Goal: Information Seeking & Learning: Learn about a topic

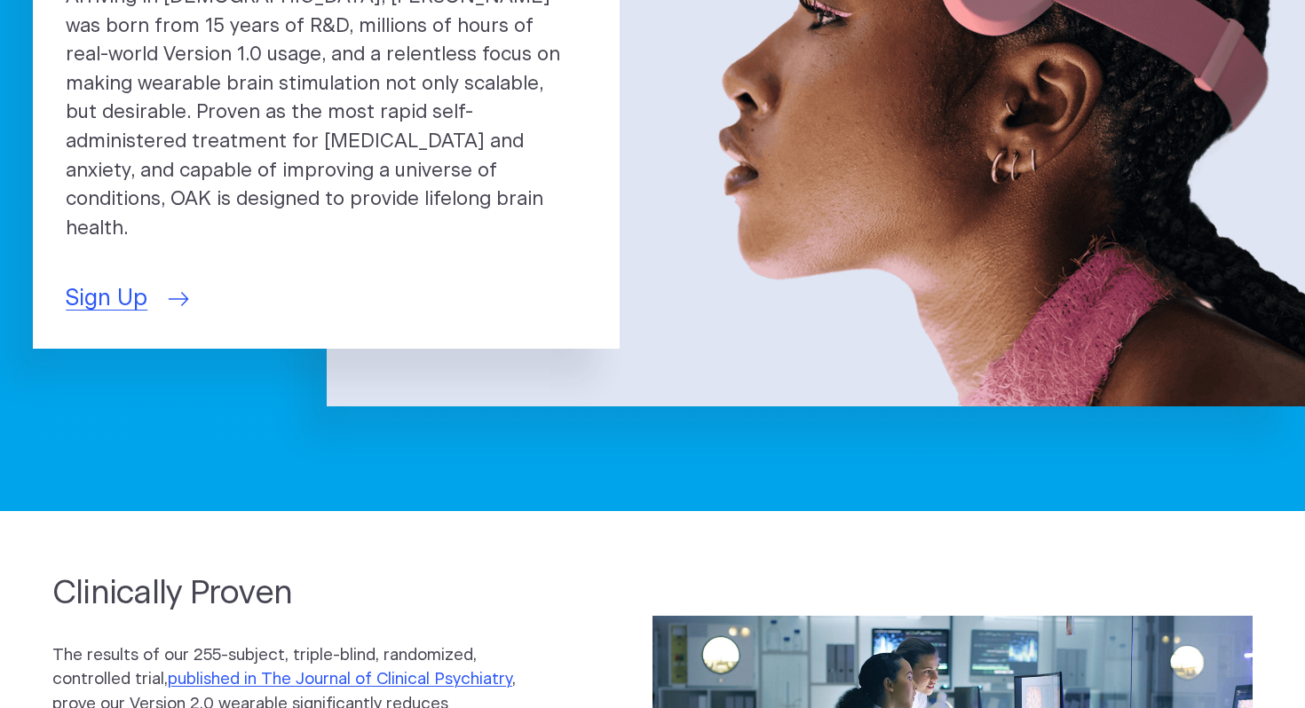
scroll to position [396, 0]
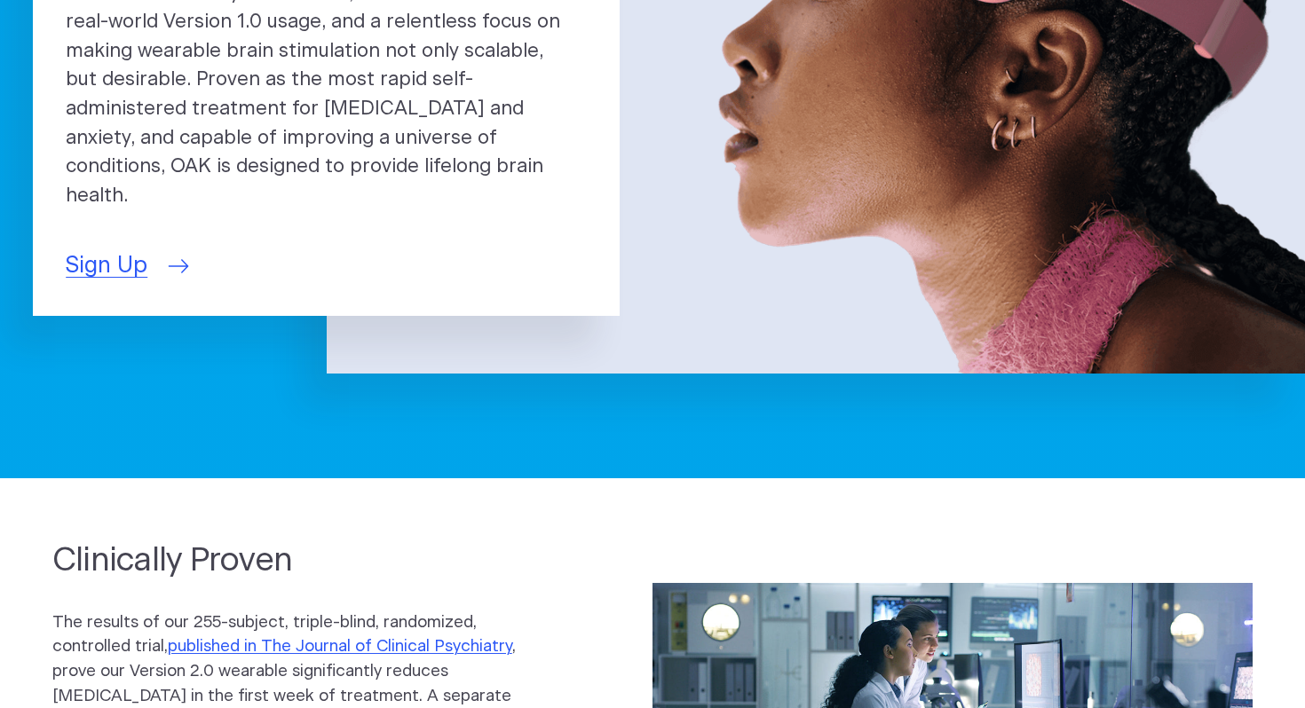
click at [127, 249] on span "Sign Up" at bounding box center [107, 266] width 82 height 34
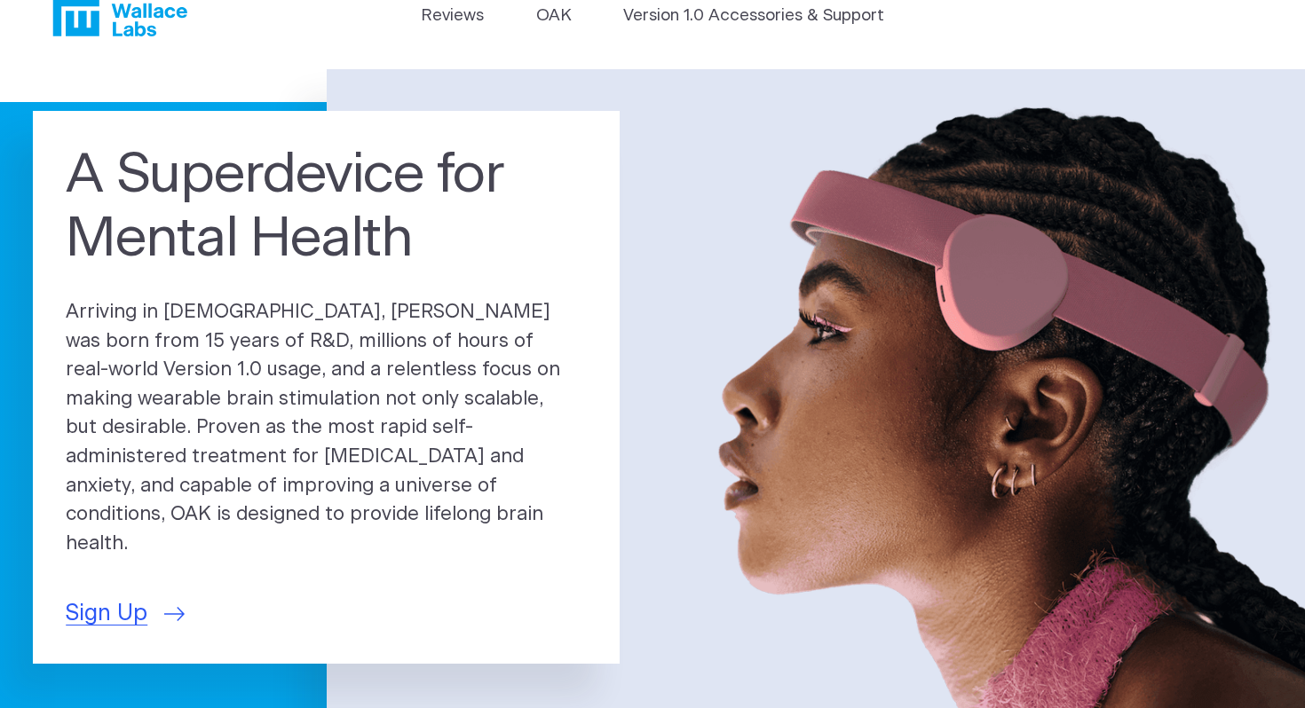
scroll to position [0, 0]
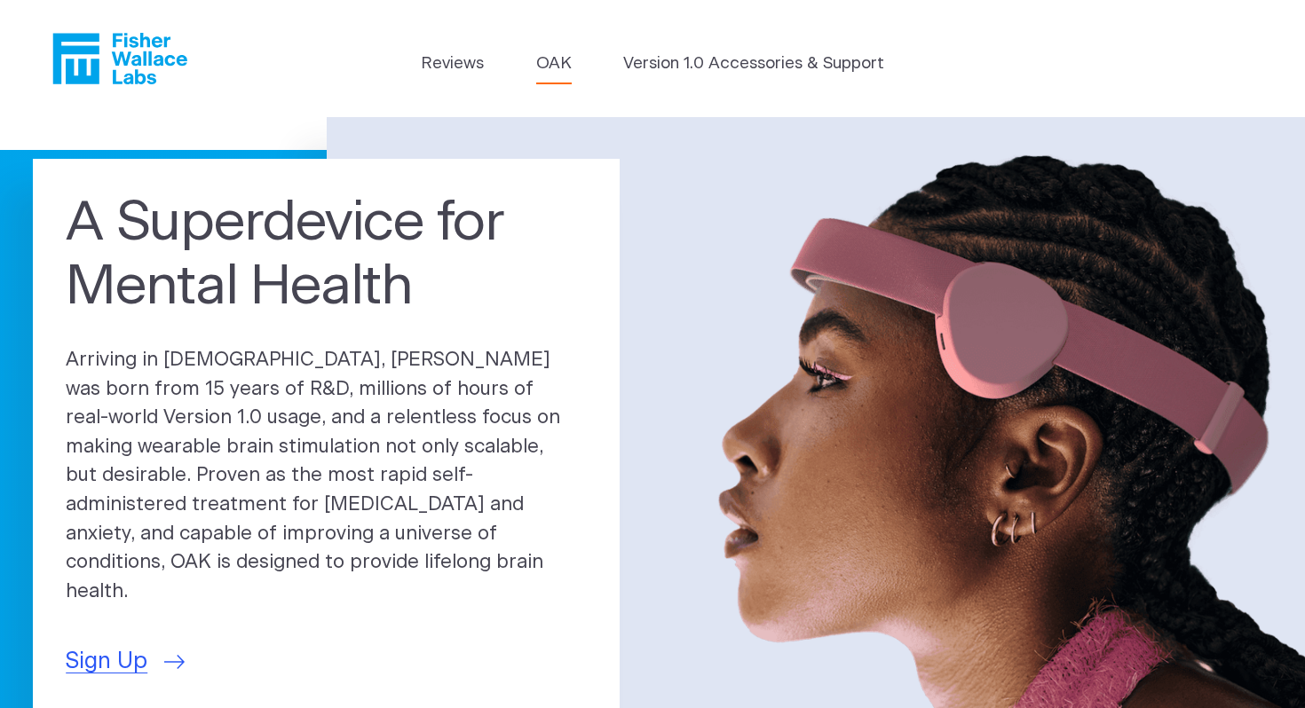
click at [551, 67] on link "OAK" at bounding box center [553, 63] width 35 height 25
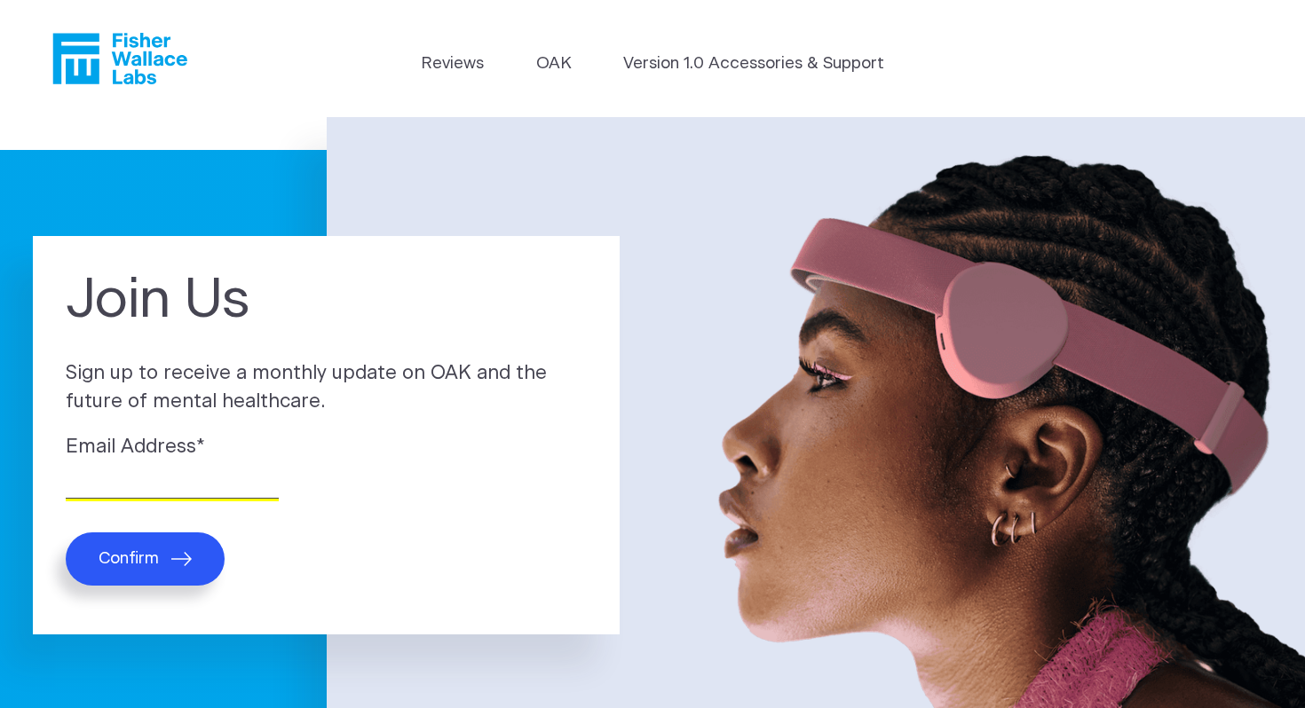
click at [132, 484] on input "Email Address *" at bounding box center [172, 485] width 213 height 28
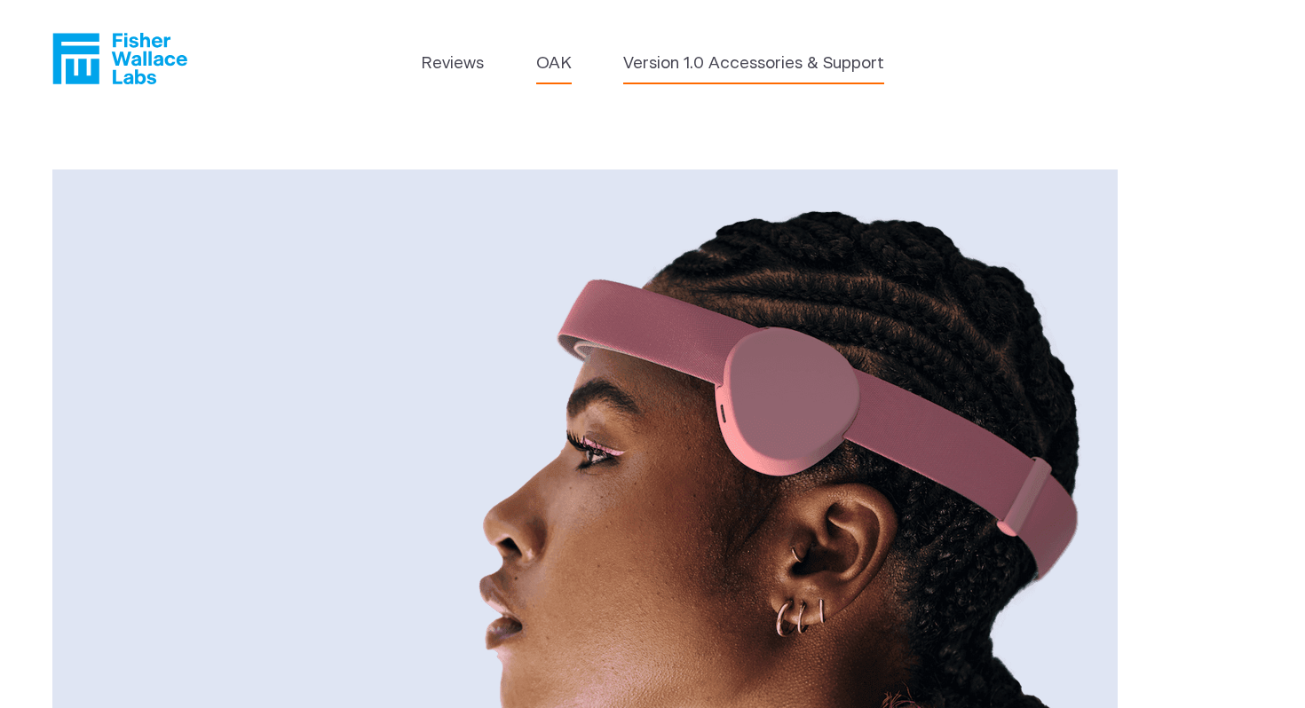
click at [707, 68] on link "Version 1.0 Accessories & Support" at bounding box center [753, 63] width 261 height 25
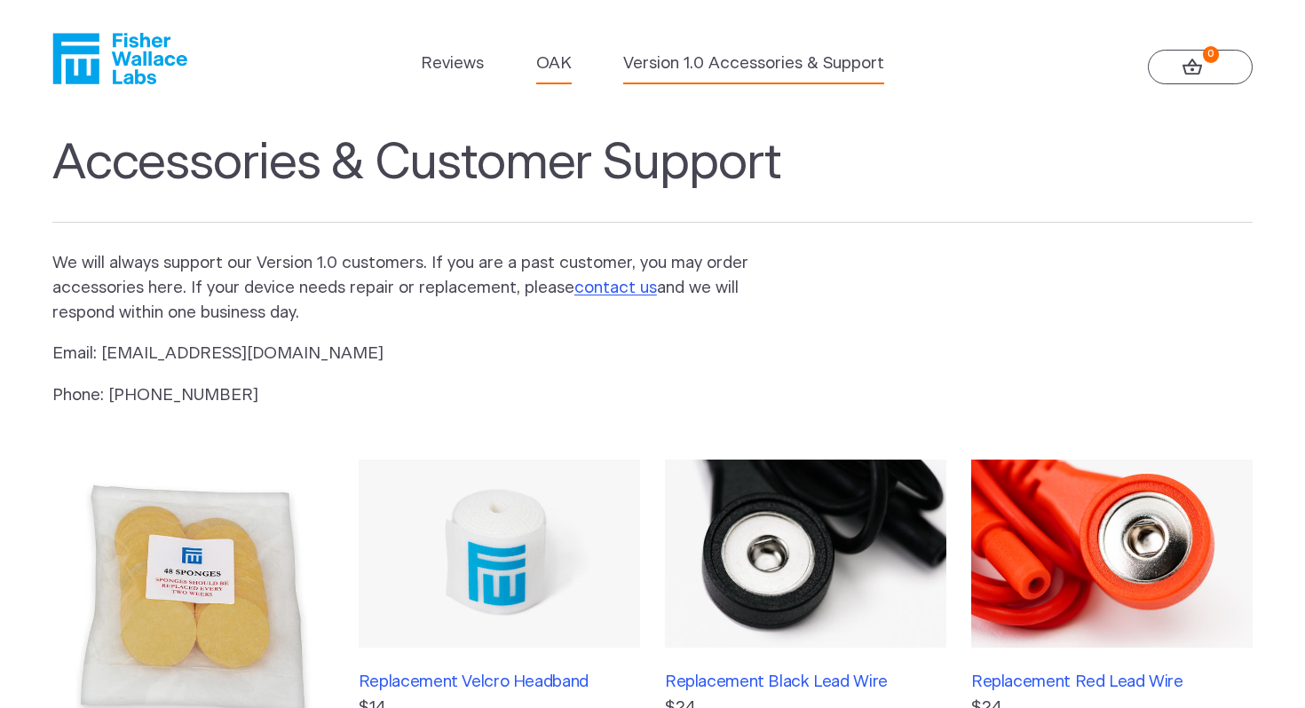
click at [539, 67] on link "OAK" at bounding box center [553, 63] width 35 height 25
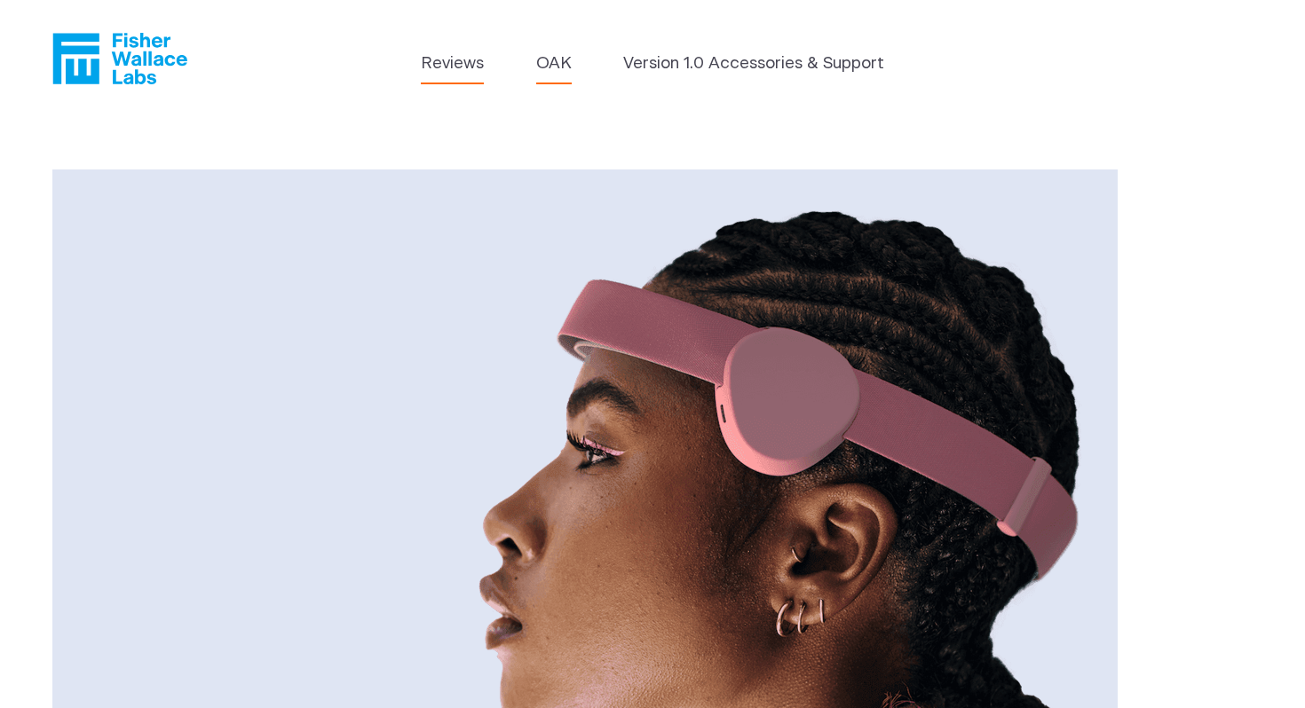
click at [454, 53] on link "Reviews" at bounding box center [452, 63] width 63 height 25
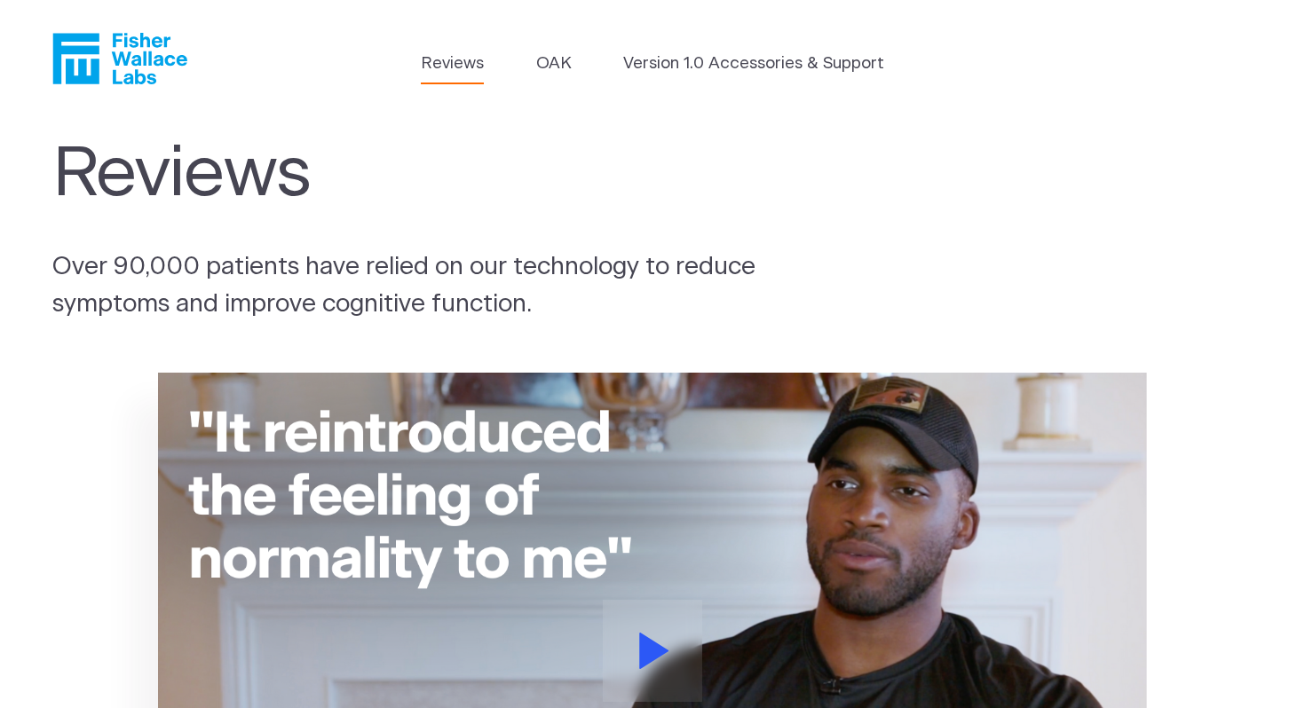
click at [162, 65] on icon "Fisher Wallace" at bounding box center [127, 58] width 122 height 51
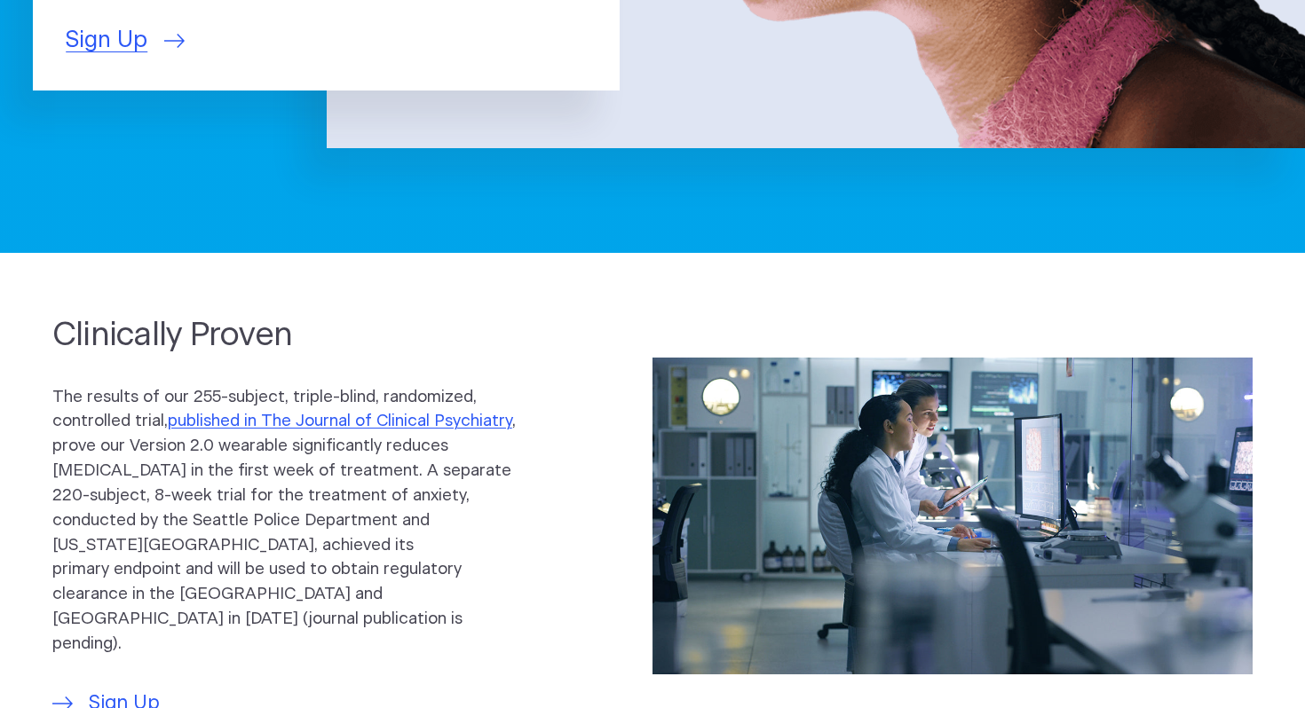
scroll to position [624, 0]
